Goal: Information Seeking & Learning: Learn about a topic

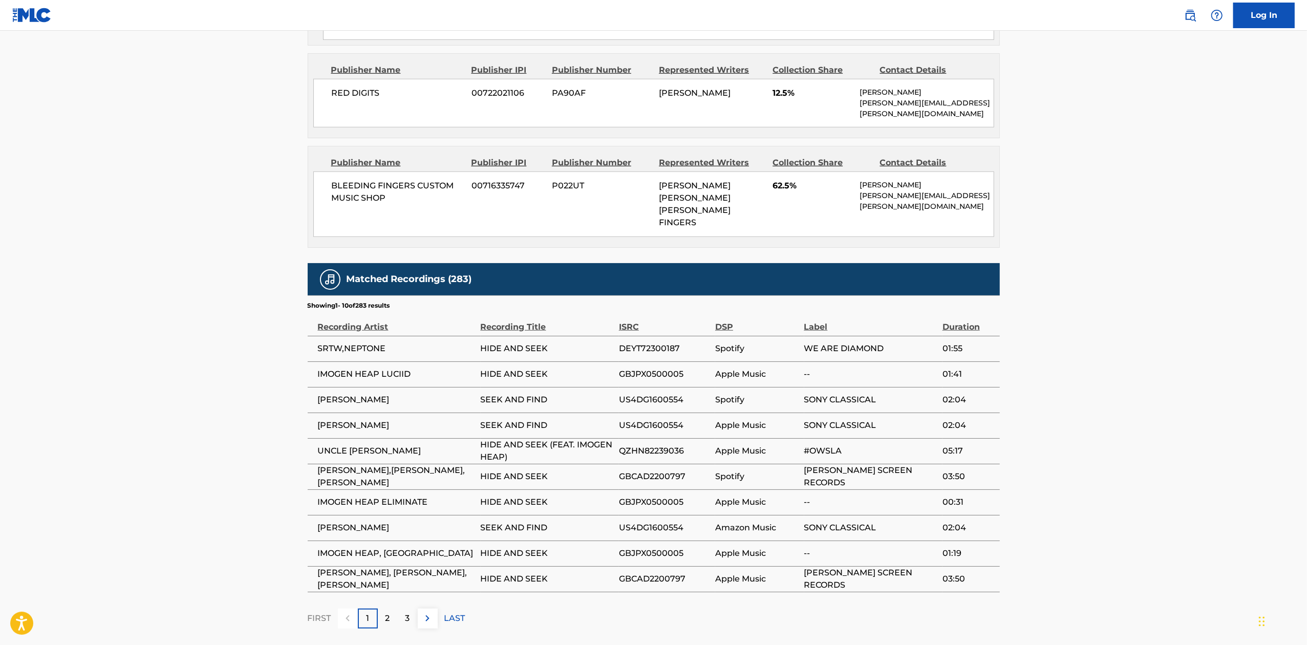
click at [388, 612] on p "2" at bounding box center [387, 618] width 5 height 12
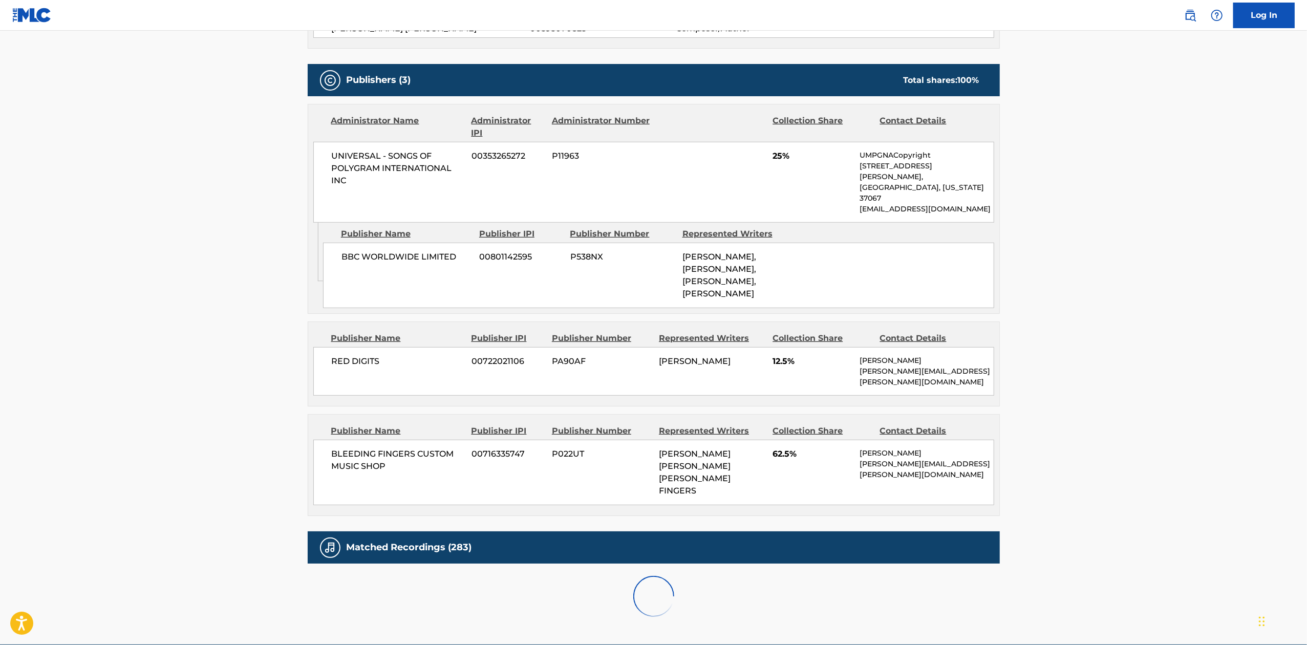
scroll to position [792, 0]
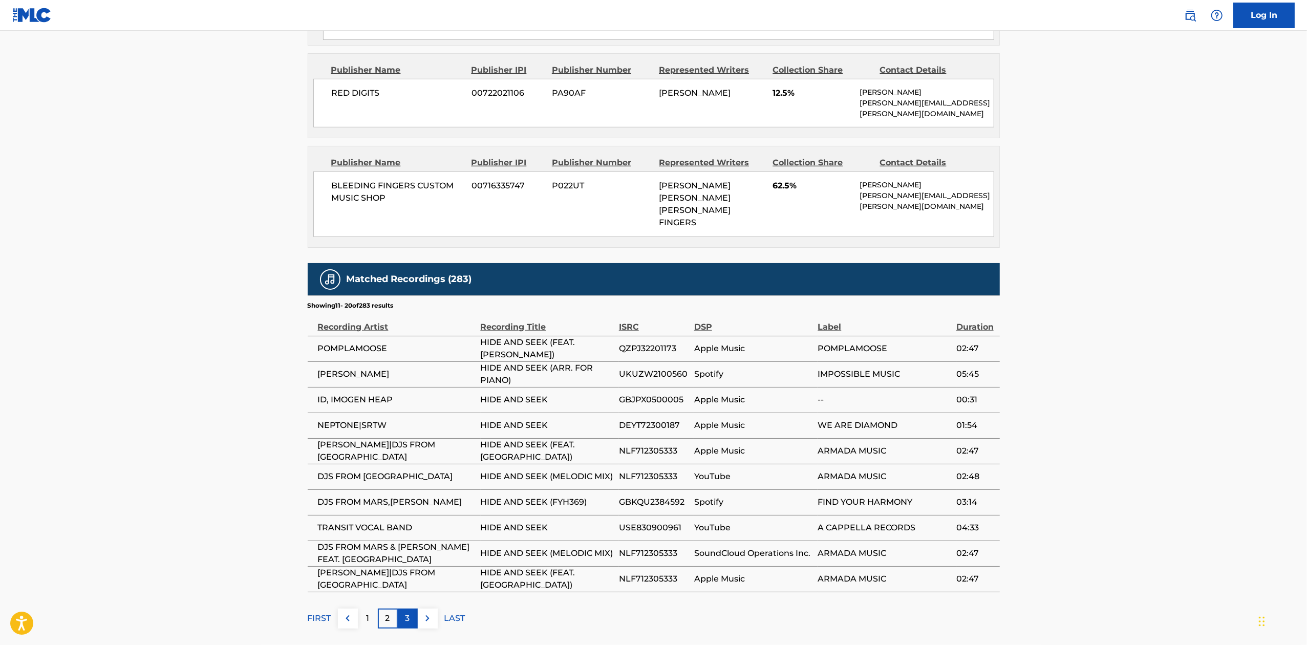
click at [410, 612] on p "3" at bounding box center [407, 618] width 5 height 12
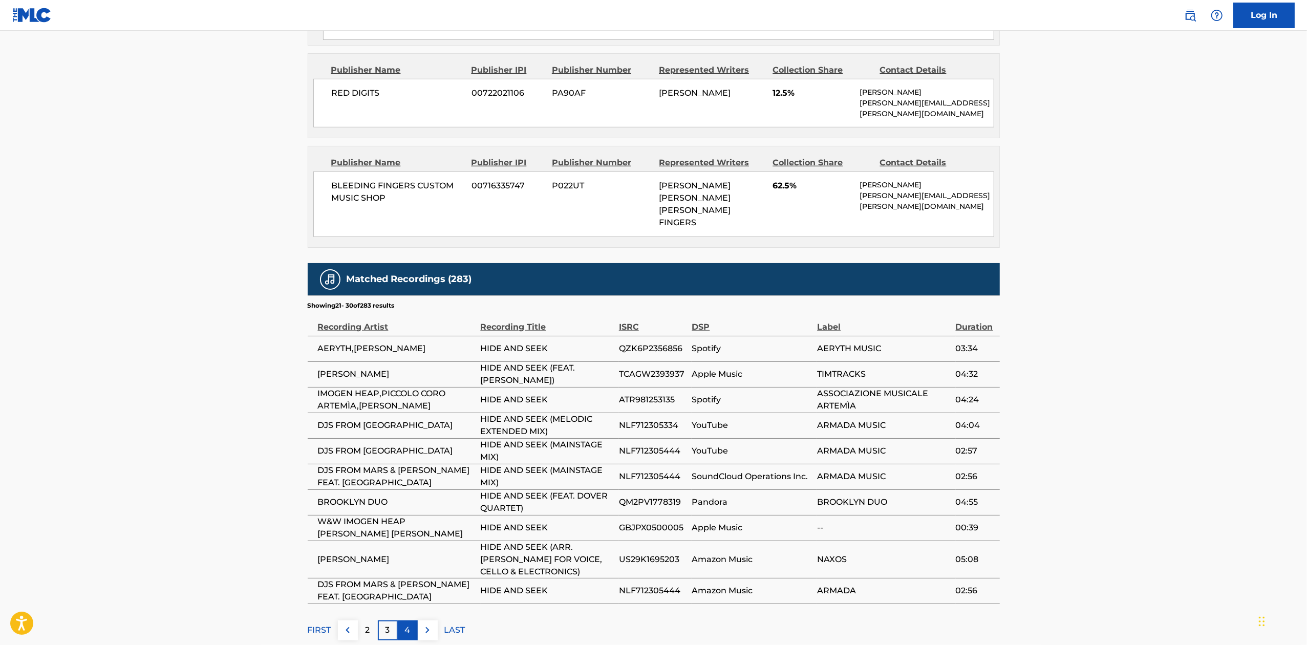
click at [413, 620] on div "4" at bounding box center [408, 630] width 20 height 20
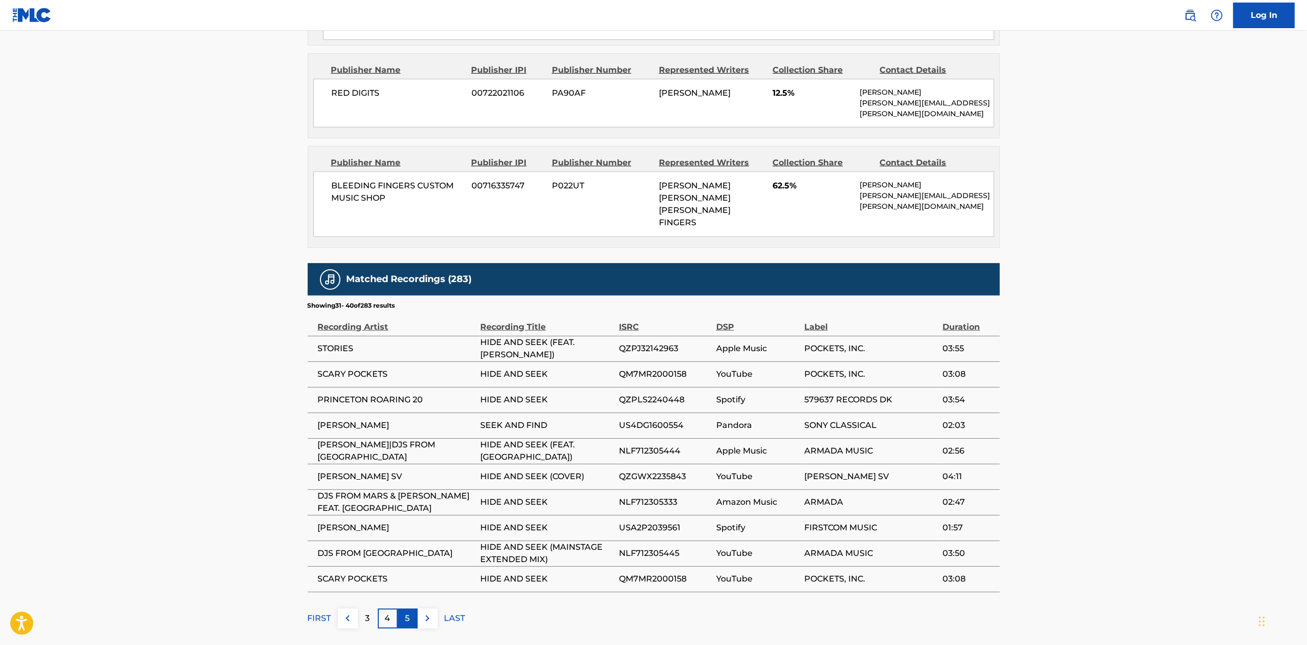
click at [415, 609] on div "5" at bounding box center [408, 619] width 20 height 20
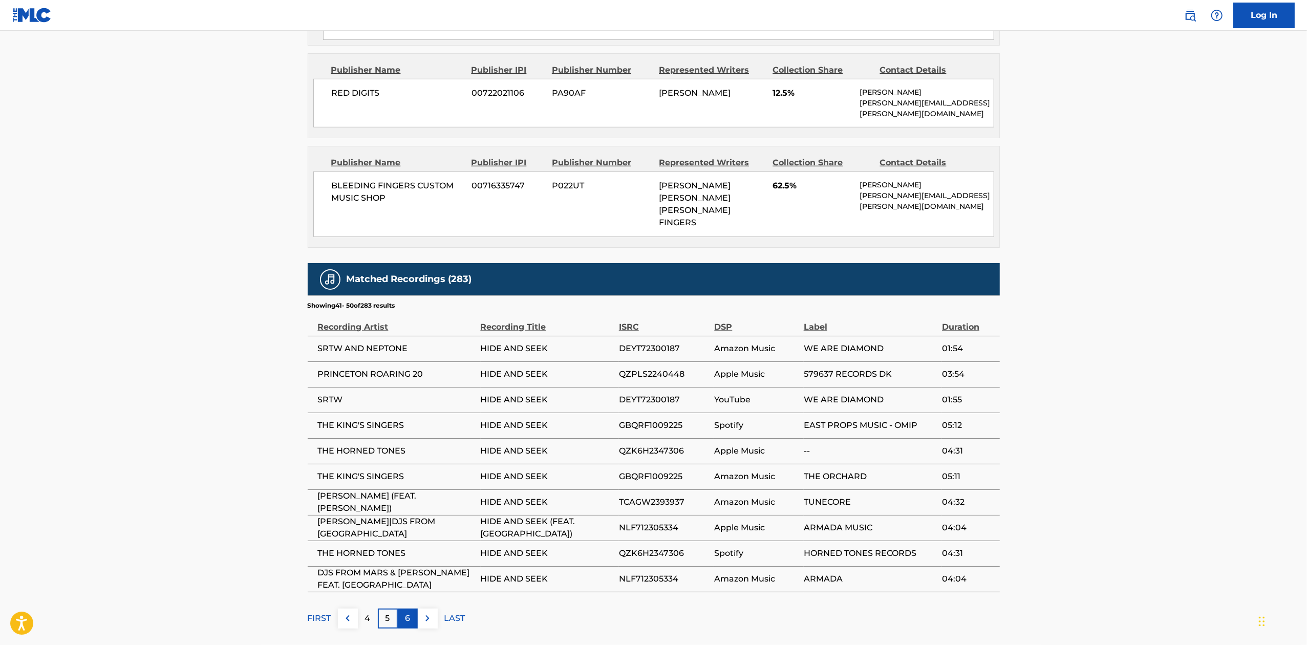
click at [415, 609] on div "6" at bounding box center [408, 619] width 20 height 20
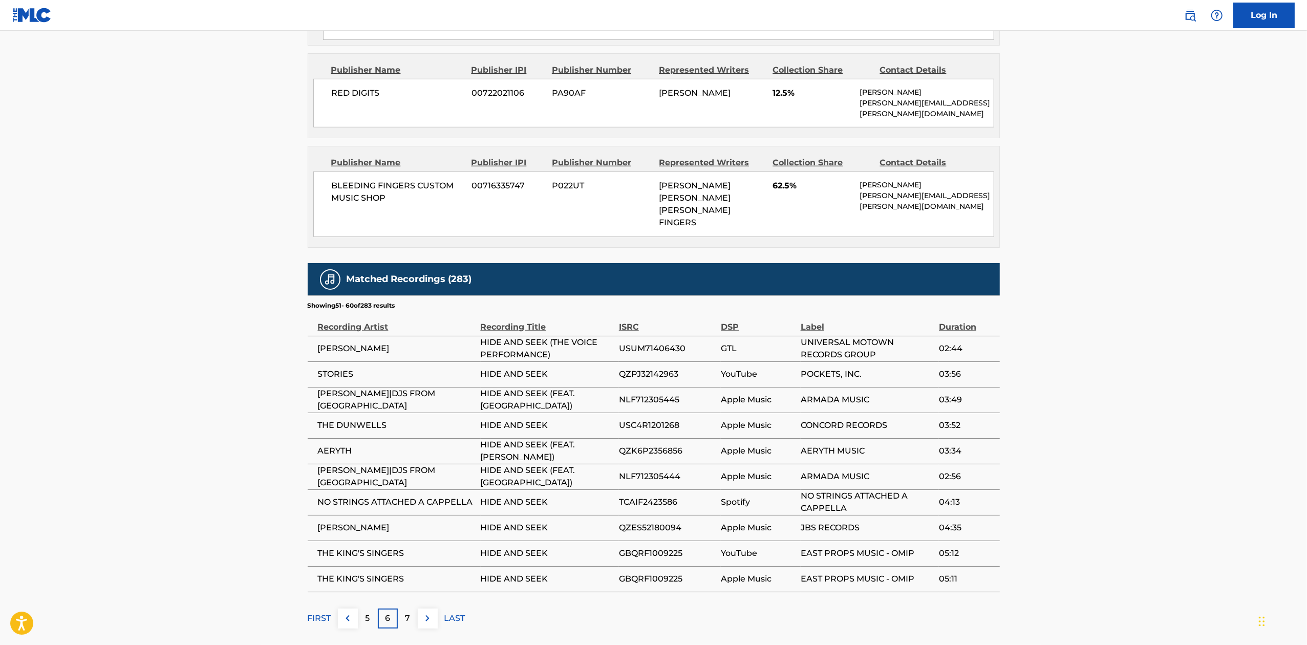
click at [415, 609] on div "7" at bounding box center [408, 619] width 20 height 20
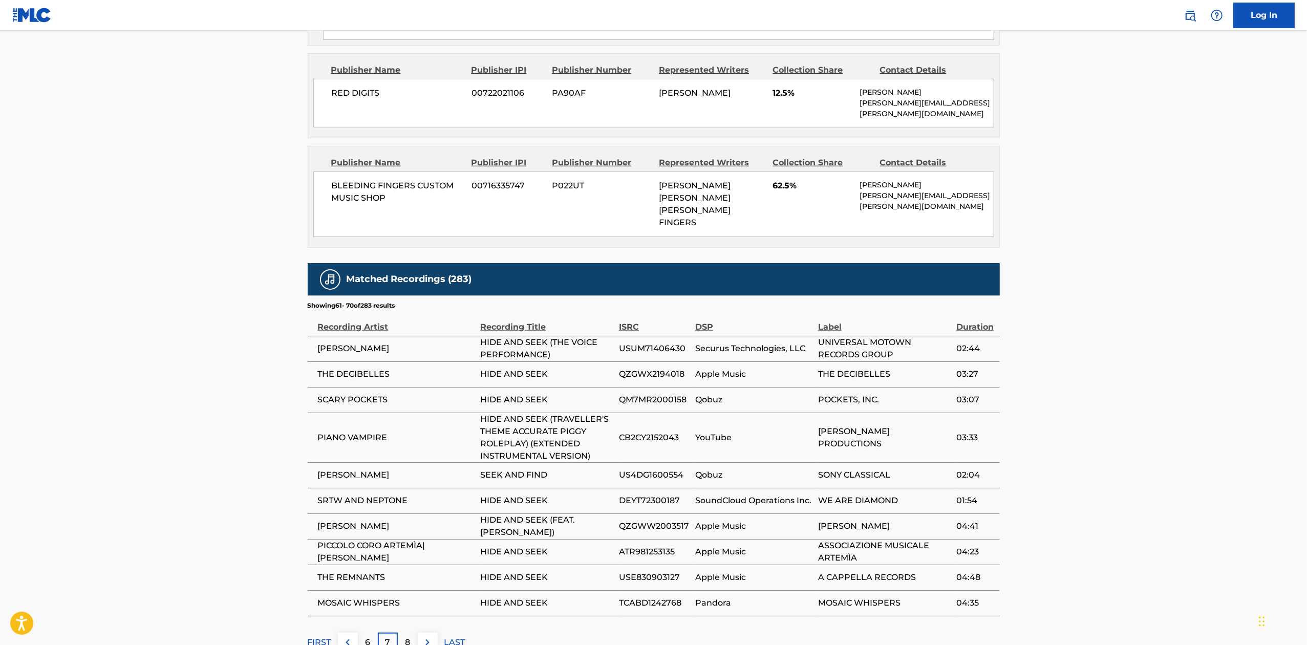
click at [406, 636] on p "8" at bounding box center [407, 642] width 5 height 12
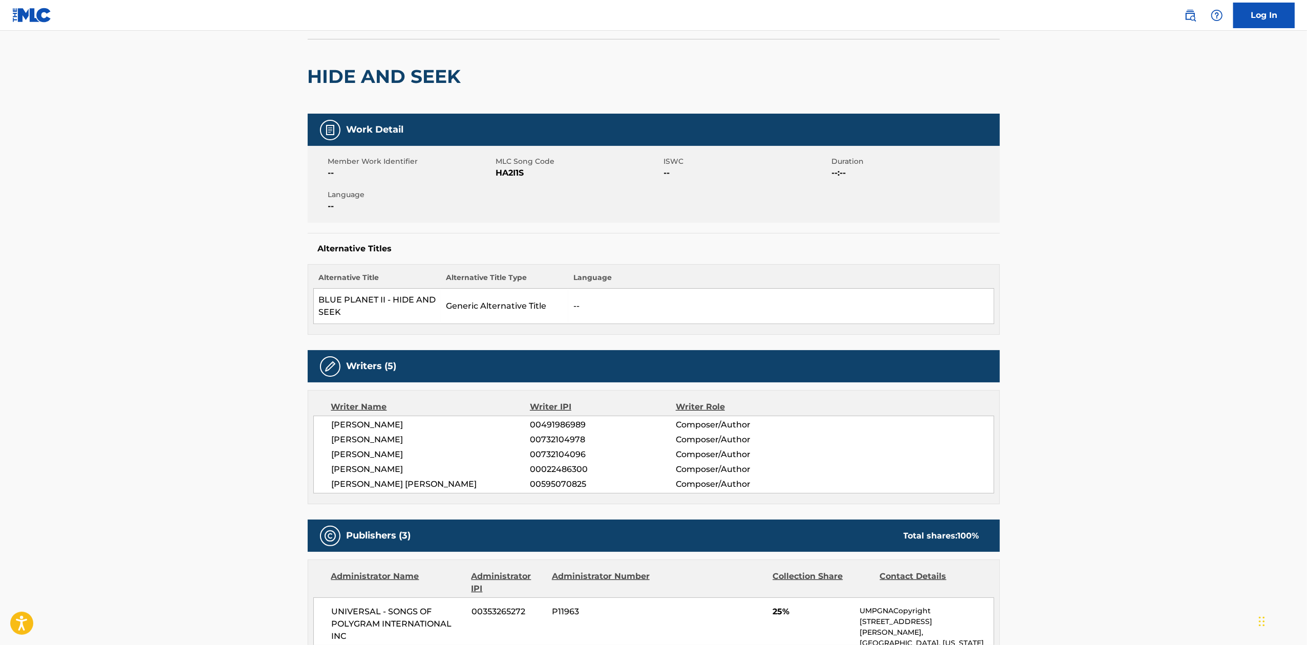
scroll to position [0, 0]
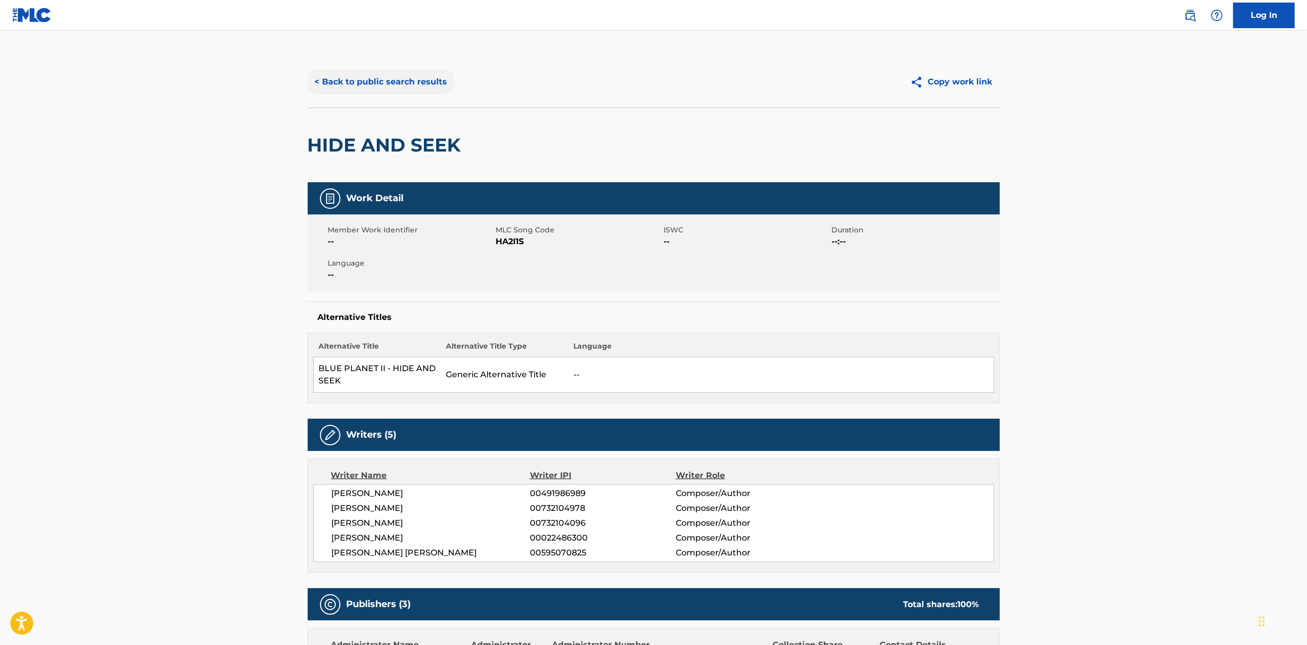
click at [428, 81] on button "< Back to public search results" at bounding box center [381, 82] width 147 height 26
